Goal: Information Seeking & Learning: Check status

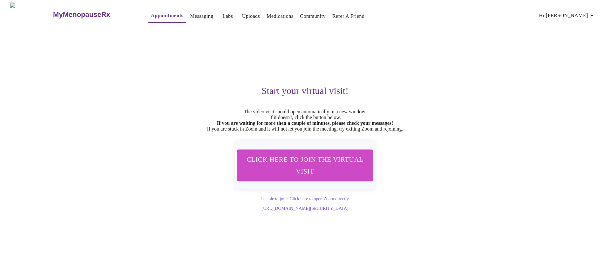
click at [190, 13] on link "Messaging" at bounding box center [201, 16] width 23 height 9
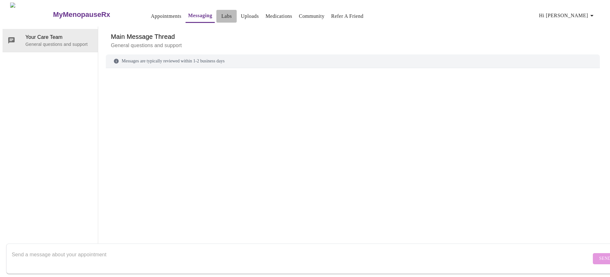
click at [222, 14] on link "Labs" at bounding box center [227, 16] width 10 height 9
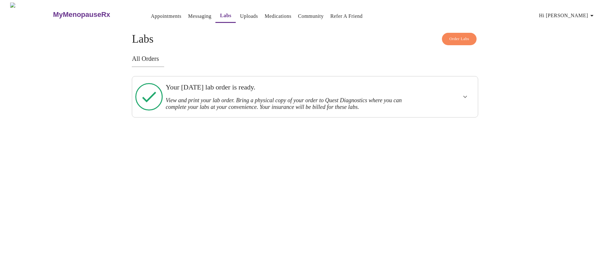
click at [188, 12] on link "Messaging" at bounding box center [199, 16] width 23 height 9
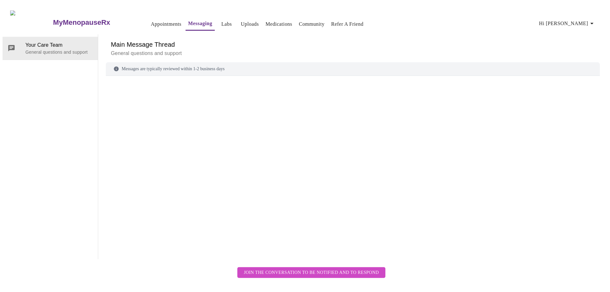
scroll to position [24, 0]
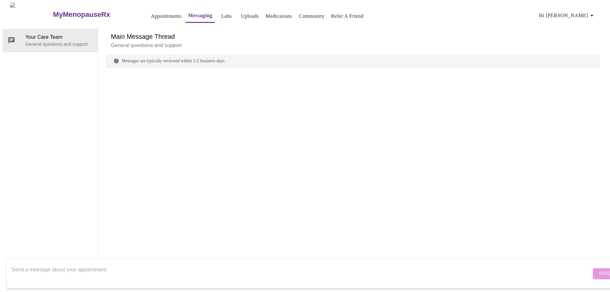
click at [494, 151] on div at bounding box center [353, 159] width 494 height 166
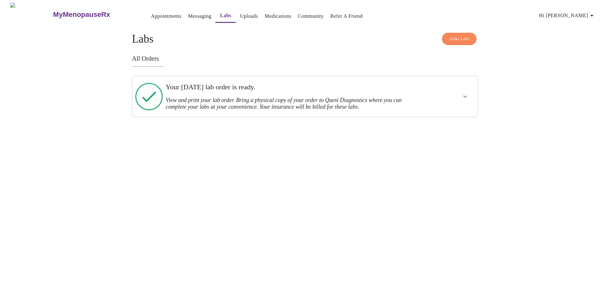
click at [53, 10] on h3 "MyMenopauseRx" at bounding box center [81, 14] width 57 height 8
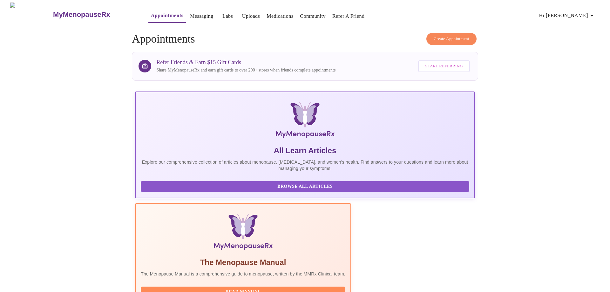
click at [190, 12] on link "Messaging" at bounding box center [201, 16] width 23 height 9
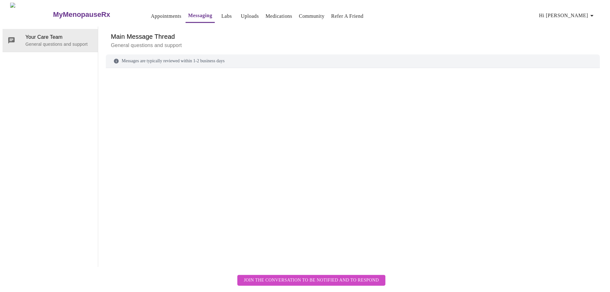
scroll to position [24, 0]
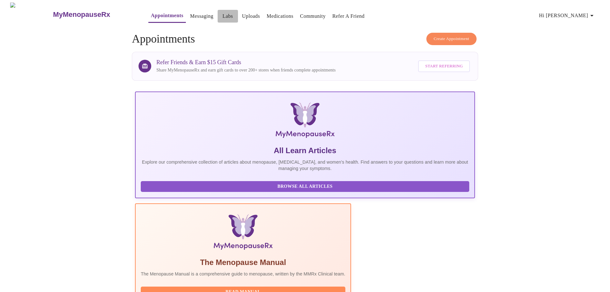
click at [223, 15] on link "Labs" at bounding box center [228, 16] width 10 height 9
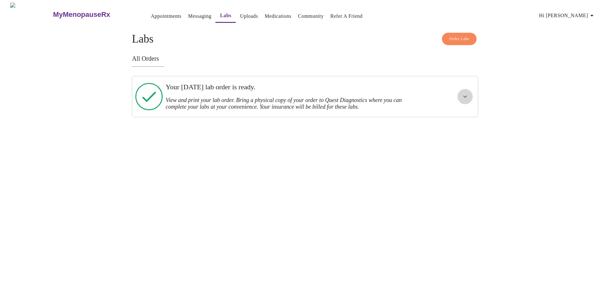
click at [465, 95] on icon "show more" at bounding box center [466, 97] width 8 height 8
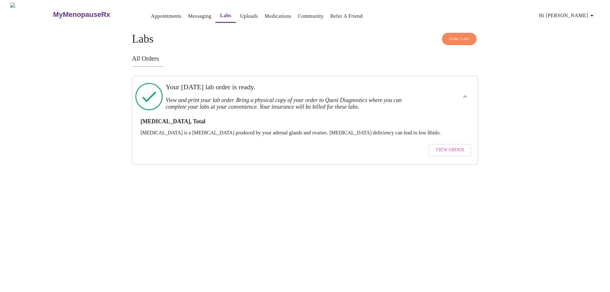
click at [446, 146] on span "View Order" at bounding box center [450, 150] width 29 height 8
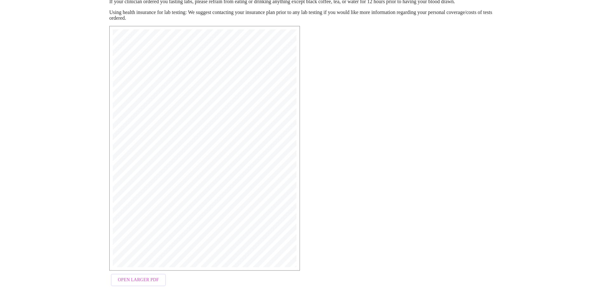
scroll to position [99, 0]
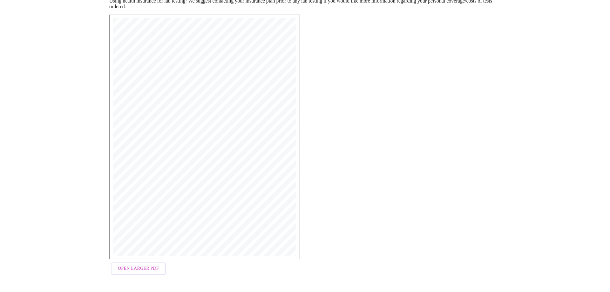
click at [153, 267] on span "Open Larger PDF" at bounding box center [138, 269] width 41 height 8
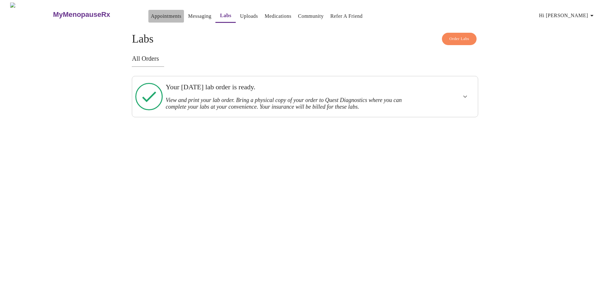
click at [152, 14] on link "Appointments" at bounding box center [166, 16] width 31 height 9
